Goal: Check status: Check status

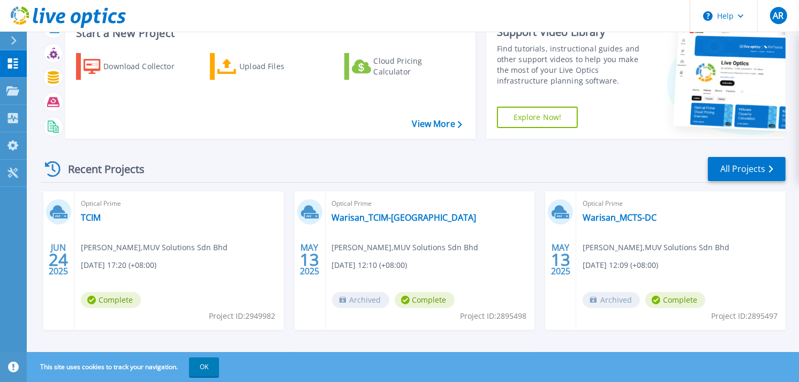
scroll to position [59, 0]
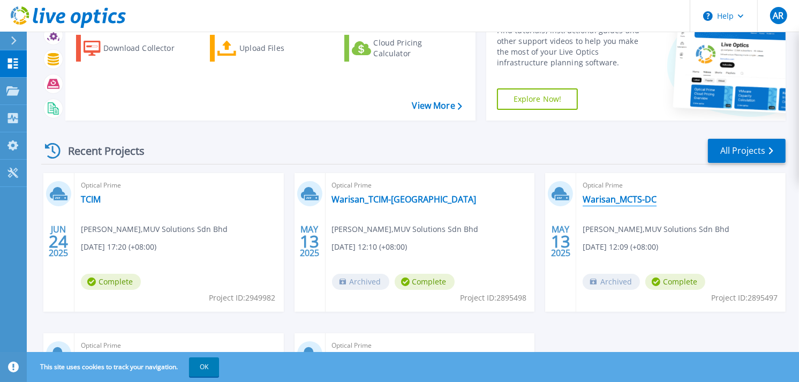
click at [619, 199] on link "Warisan_MCTS-DC" at bounding box center [619, 199] width 74 height 11
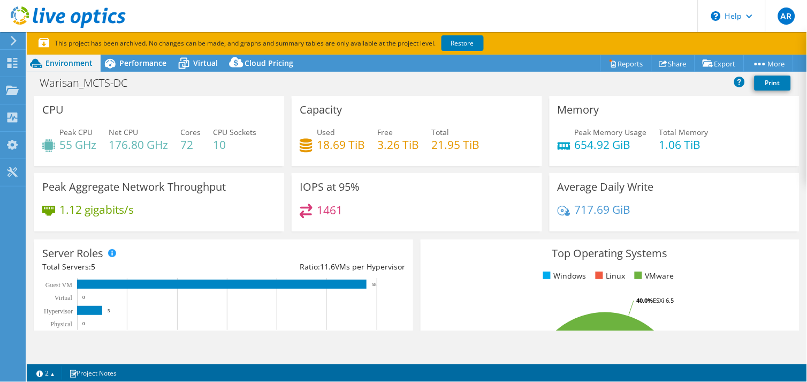
select select "USD"
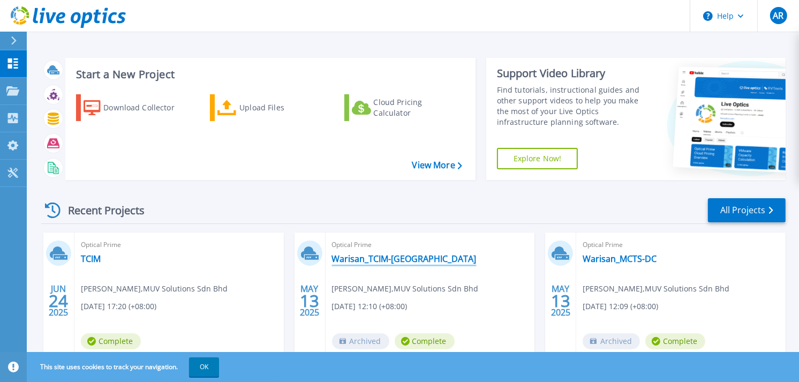
click at [360, 256] on link "Warisan_TCIM-DC" at bounding box center [404, 258] width 145 height 11
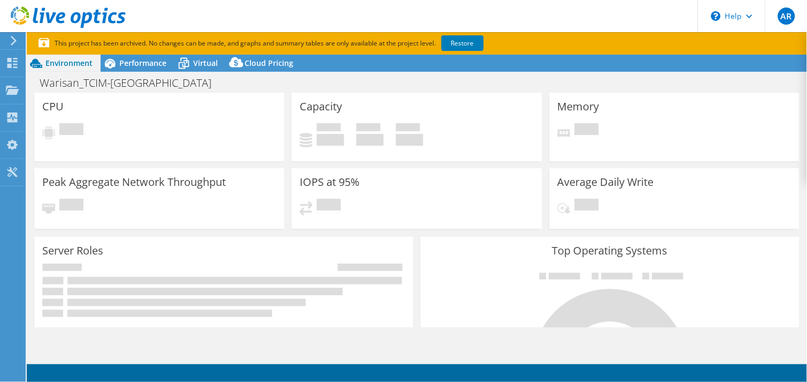
select select "USD"
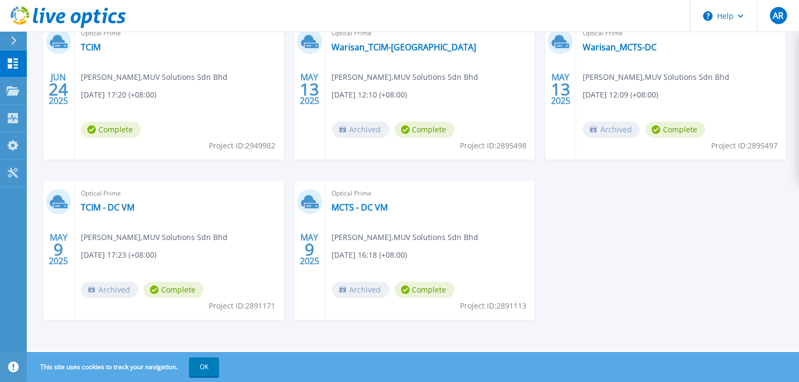
scroll to position [152, 0]
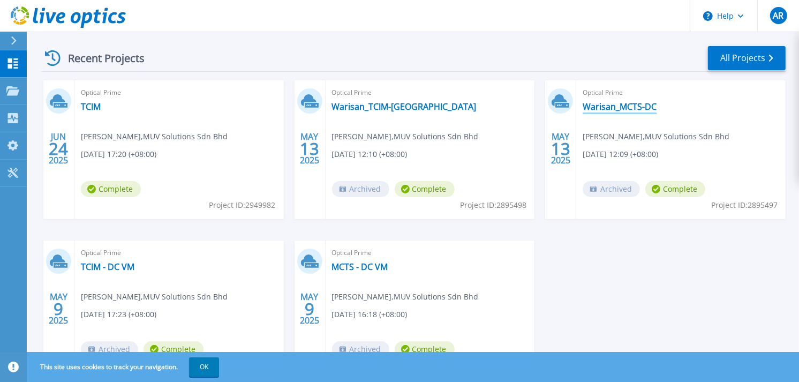
click at [625, 104] on link "Warisan_MCTS-DC" at bounding box center [619, 106] width 74 height 11
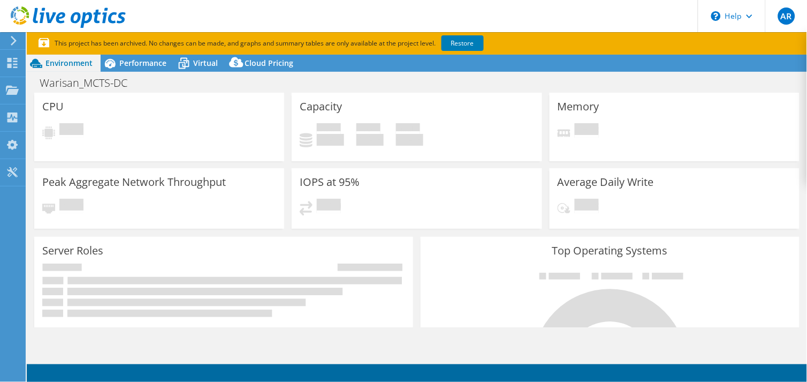
select select "USD"
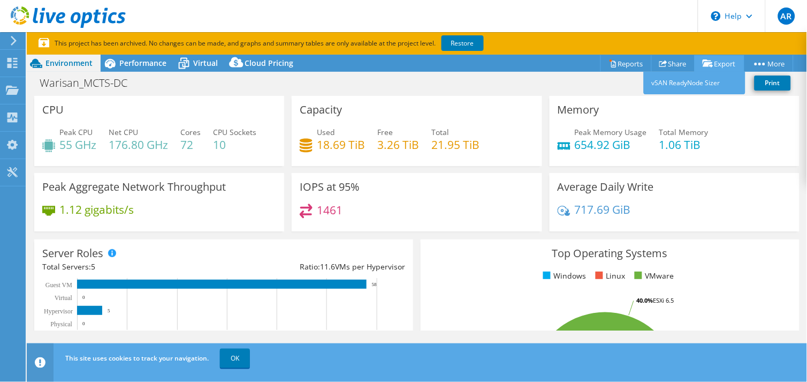
click at [709, 64] on icon at bounding box center [708, 63] width 11 height 8
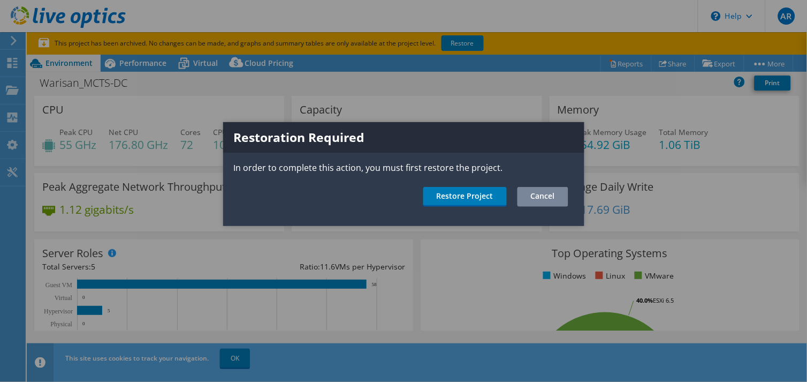
click at [534, 193] on link "Cancel" at bounding box center [543, 197] width 51 height 20
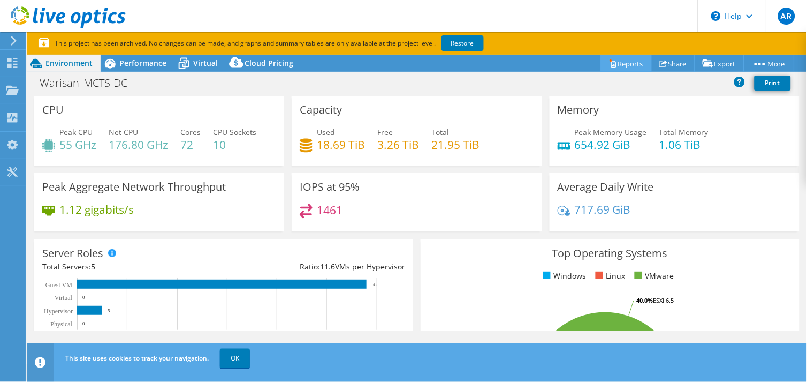
click at [612, 60] on link "Reports" at bounding box center [626, 63] width 51 height 17
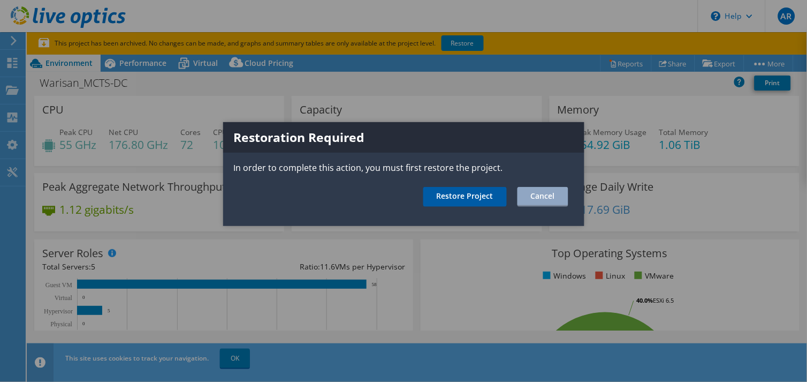
click at [453, 193] on link "Restore Project" at bounding box center [465, 197] width 84 height 20
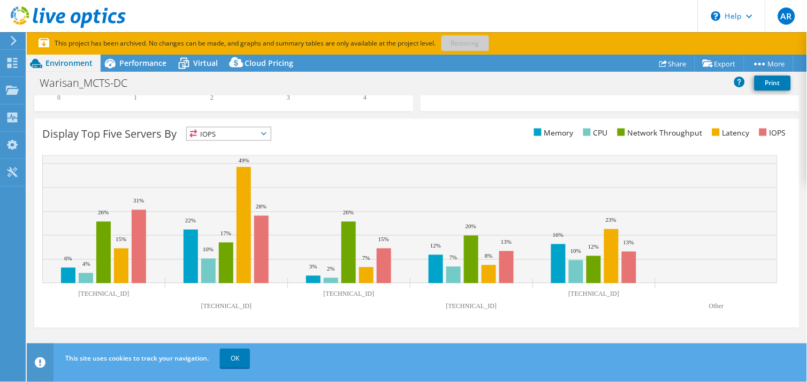
scroll to position [388, 0]
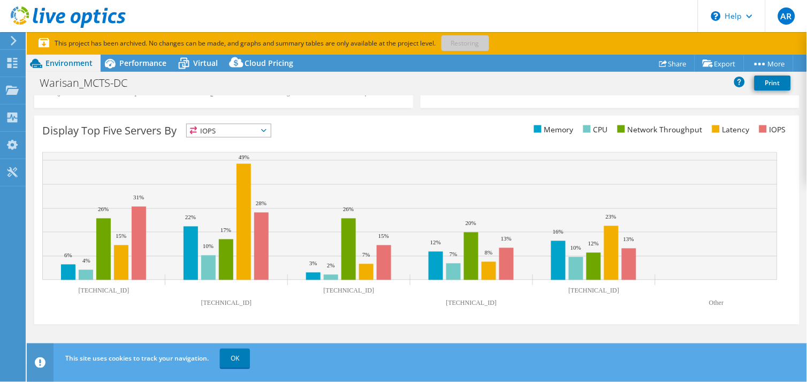
click at [261, 131] on span "IOPS" at bounding box center [229, 130] width 84 height 13
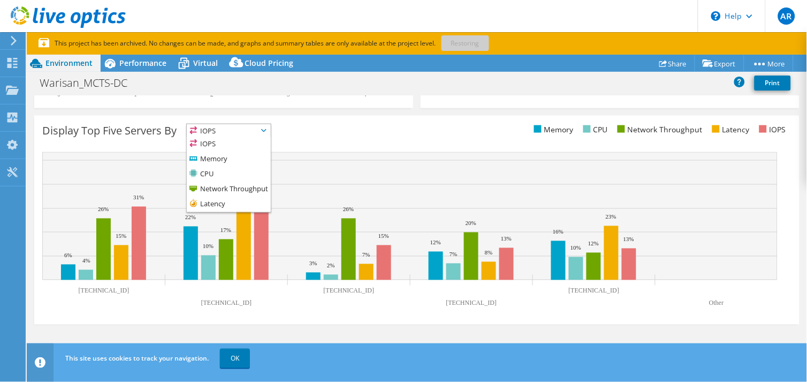
click at [357, 132] on div "Display Top Five Servers By IOPS IOPS" at bounding box center [229, 133] width 375 height 18
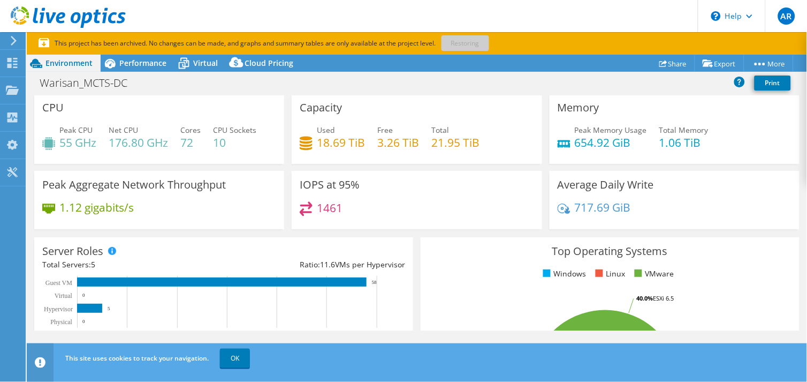
scroll to position [0, 0]
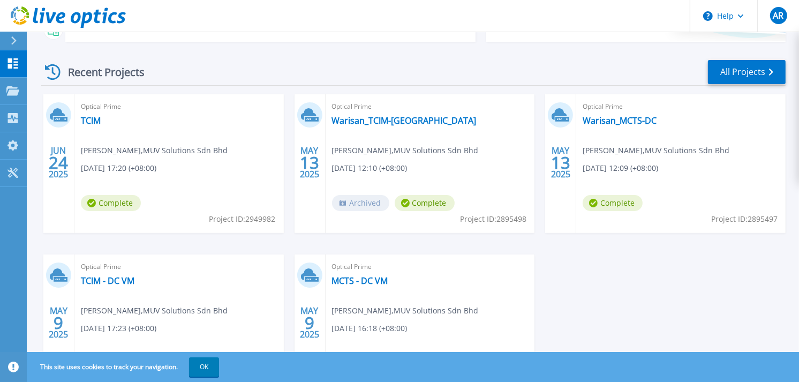
scroll to position [119, 0]
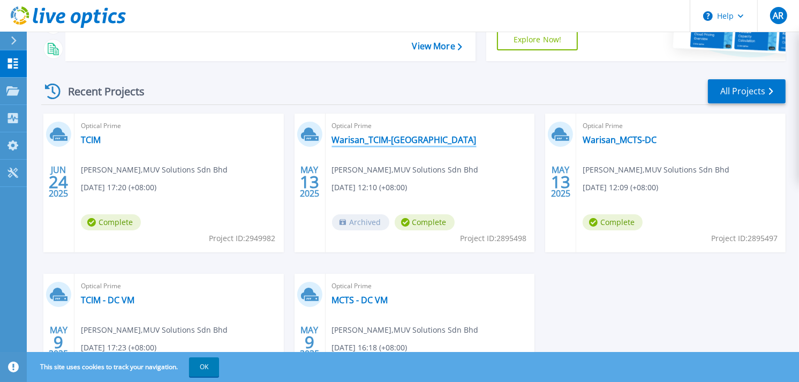
click at [367, 140] on link "Warisan_TCIM-[GEOGRAPHIC_DATA]" at bounding box center [404, 139] width 145 height 11
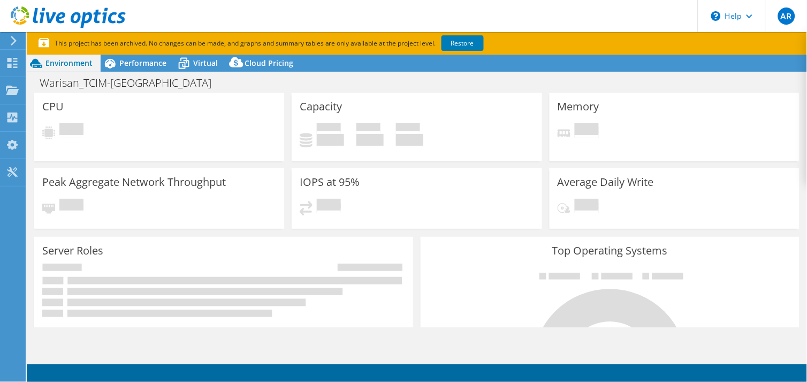
select select "USD"
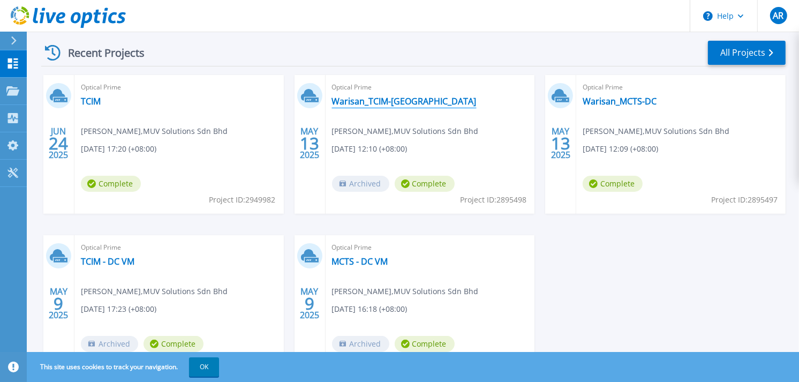
scroll to position [178, 0]
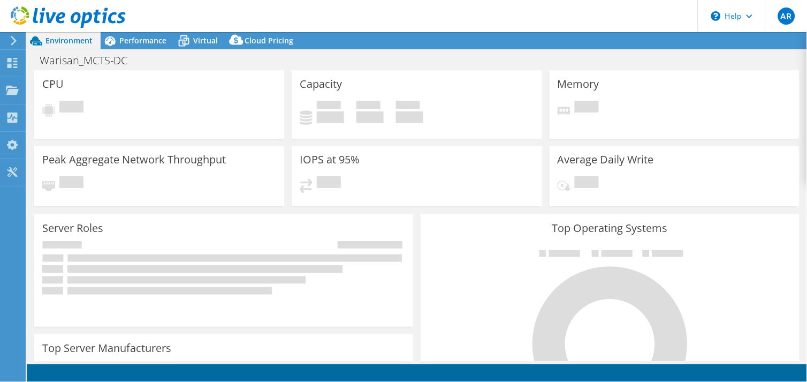
select select "USD"
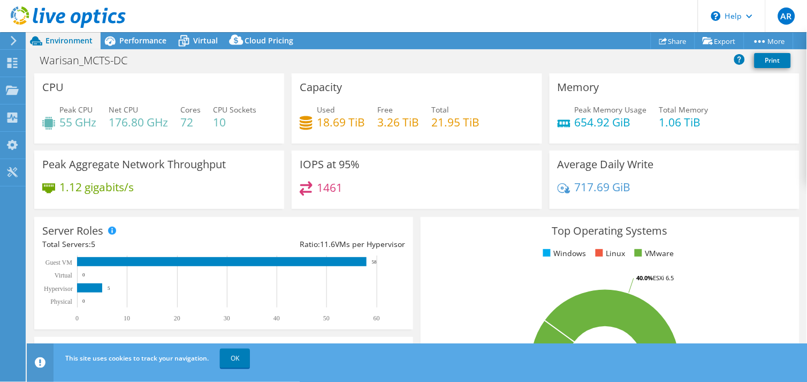
click at [335, 124] on h4 "18.69 TiB" at bounding box center [341, 122] width 48 height 12
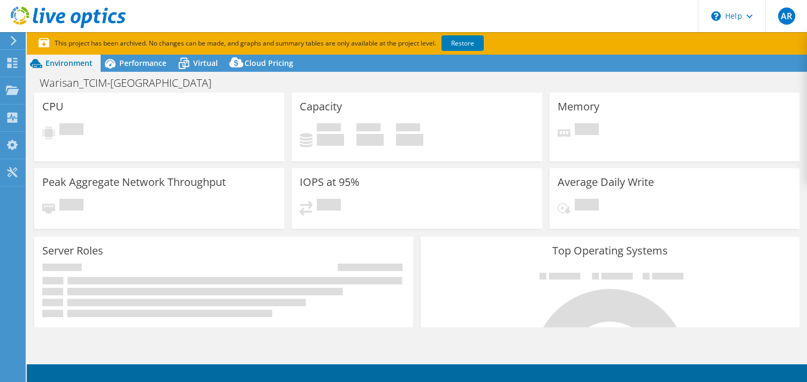
select select "USD"
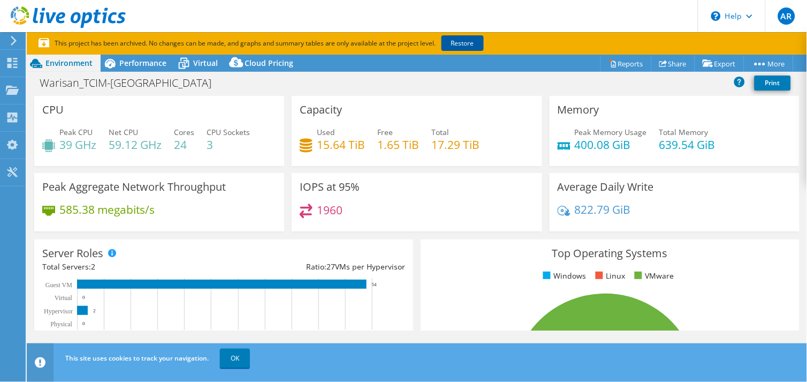
click at [468, 43] on link "Restore" at bounding box center [463, 43] width 42 height 16
click at [466, 22] on header "AR End User Ariff Radzi ariffudin.radzi@warisantc.com MUV Solutions Sdn Bhd My …" at bounding box center [403, 16] width 807 height 32
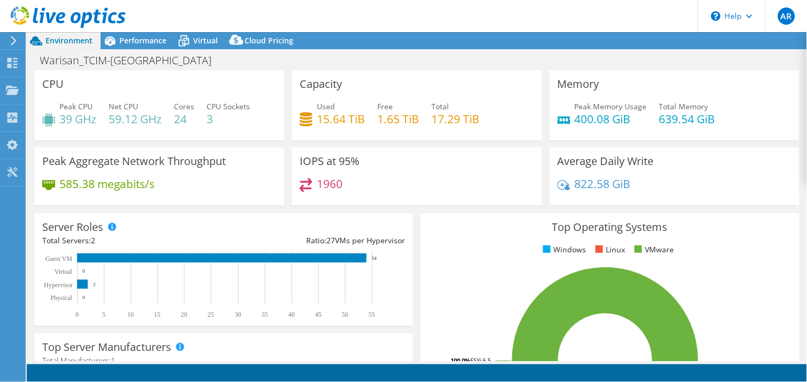
select select "USD"
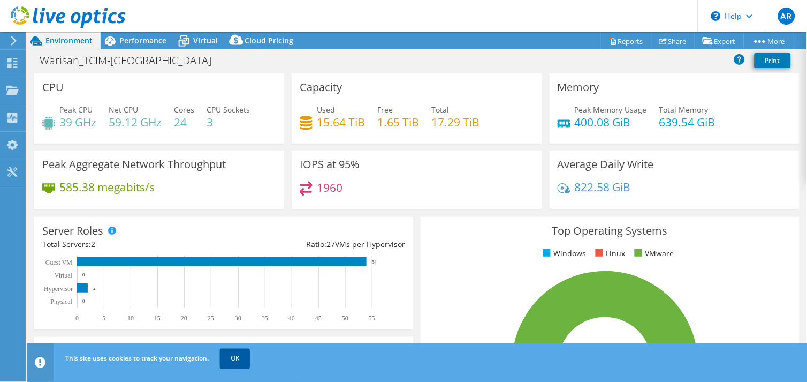
click at [239, 362] on link "OK" at bounding box center [235, 357] width 30 height 19
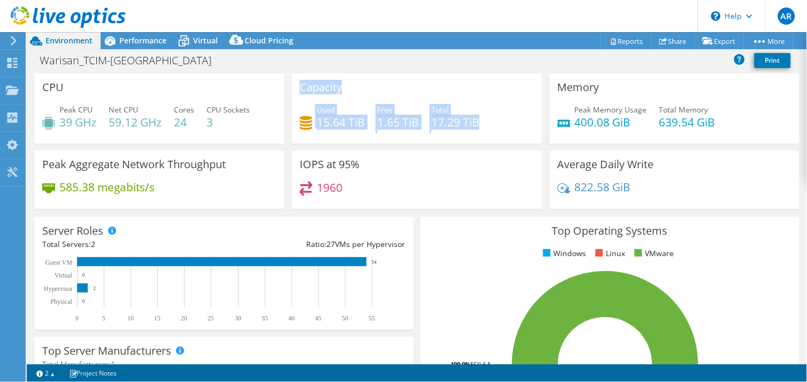
drag, startPoint x: 298, startPoint y: 88, endPoint x: 474, endPoint y: 132, distance: 182.0
click at [474, 132] on div "Capacity Used 15.64 TiB Free 1.65 TiB Total 17.29 TiB" at bounding box center [417, 108] width 250 height 70
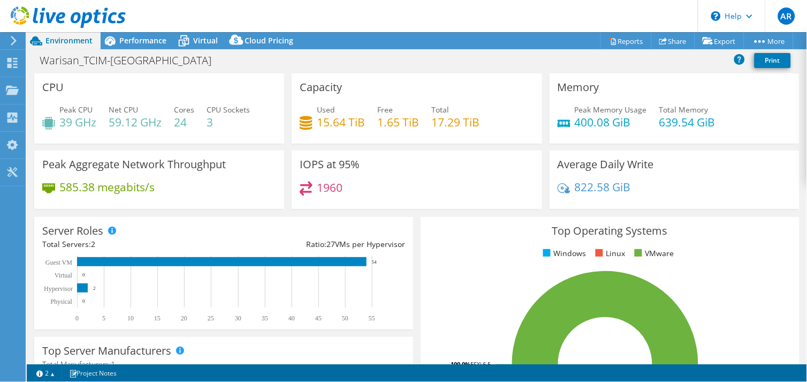
drag, startPoint x: 474, startPoint y: 132, endPoint x: 473, endPoint y: 163, distance: 31.1
click at [473, 163] on div "IOPS at 95% 1960" at bounding box center [417, 179] width 250 height 58
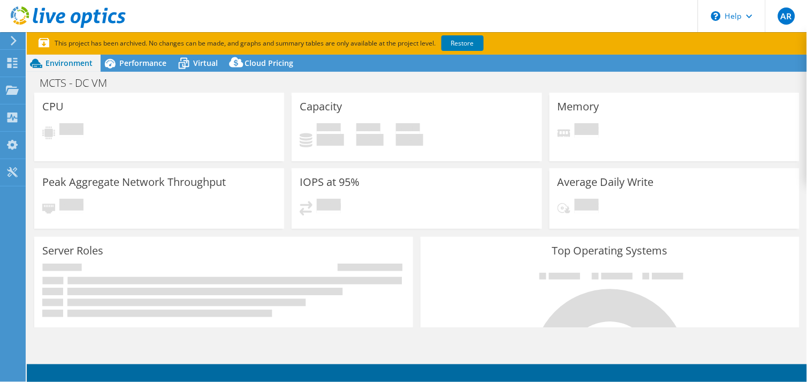
select select "USD"
